Goal: Task Accomplishment & Management: Manage account settings

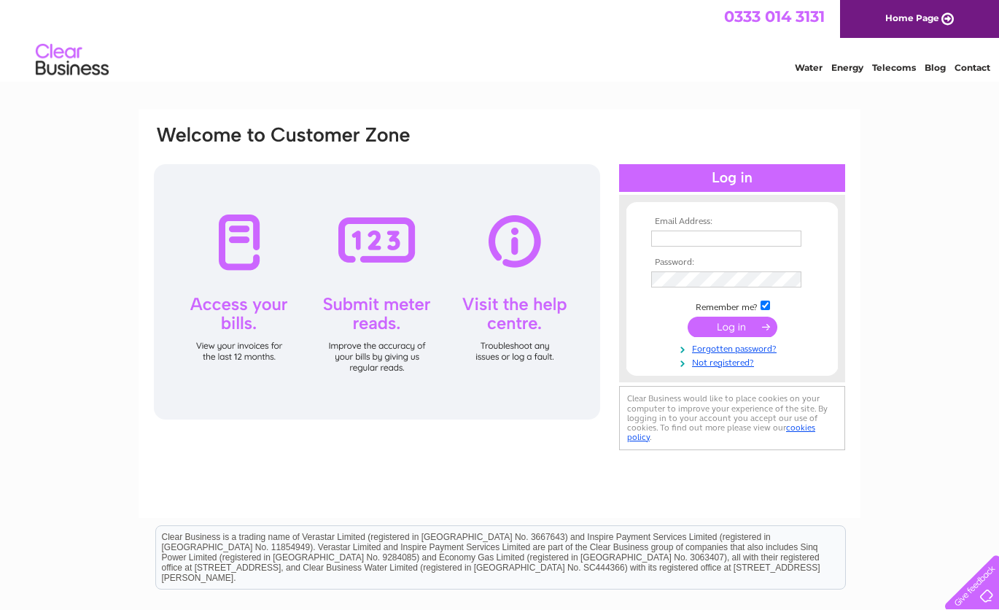
type input "[EMAIL_ADDRESS][DOMAIN_NAME]"
click at [716, 324] on input "submit" at bounding box center [733, 326] width 90 height 20
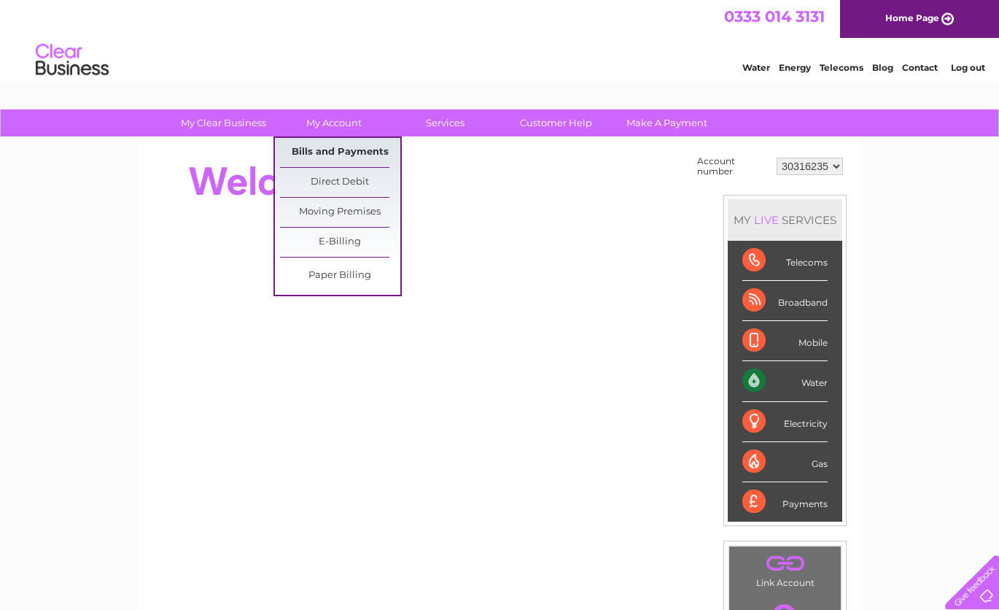
click at [351, 155] on link "Bills and Payments" at bounding box center [340, 152] width 120 height 29
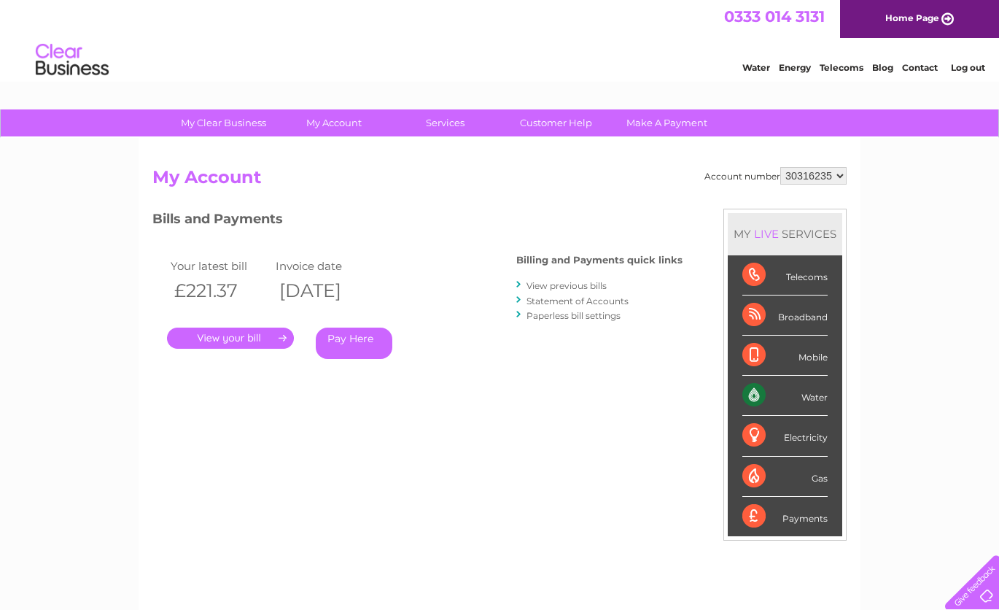
click at [222, 341] on link "." at bounding box center [230, 337] width 127 height 21
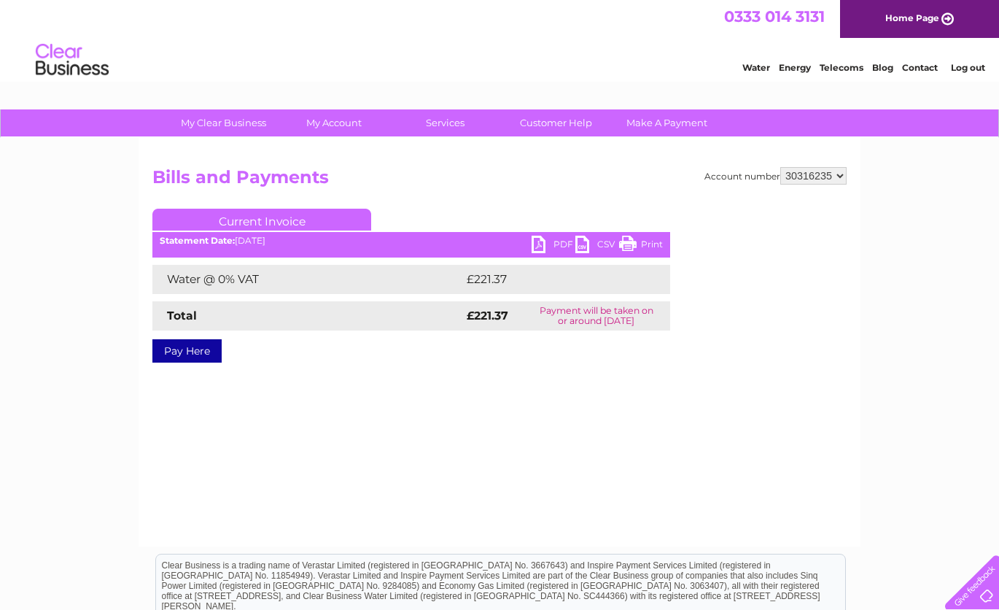
click at [539, 245] on link "PDF" at bounding box center [554, 246] width 44 height 21
